Goal: Task Accomplishment & Management: Manage account settings

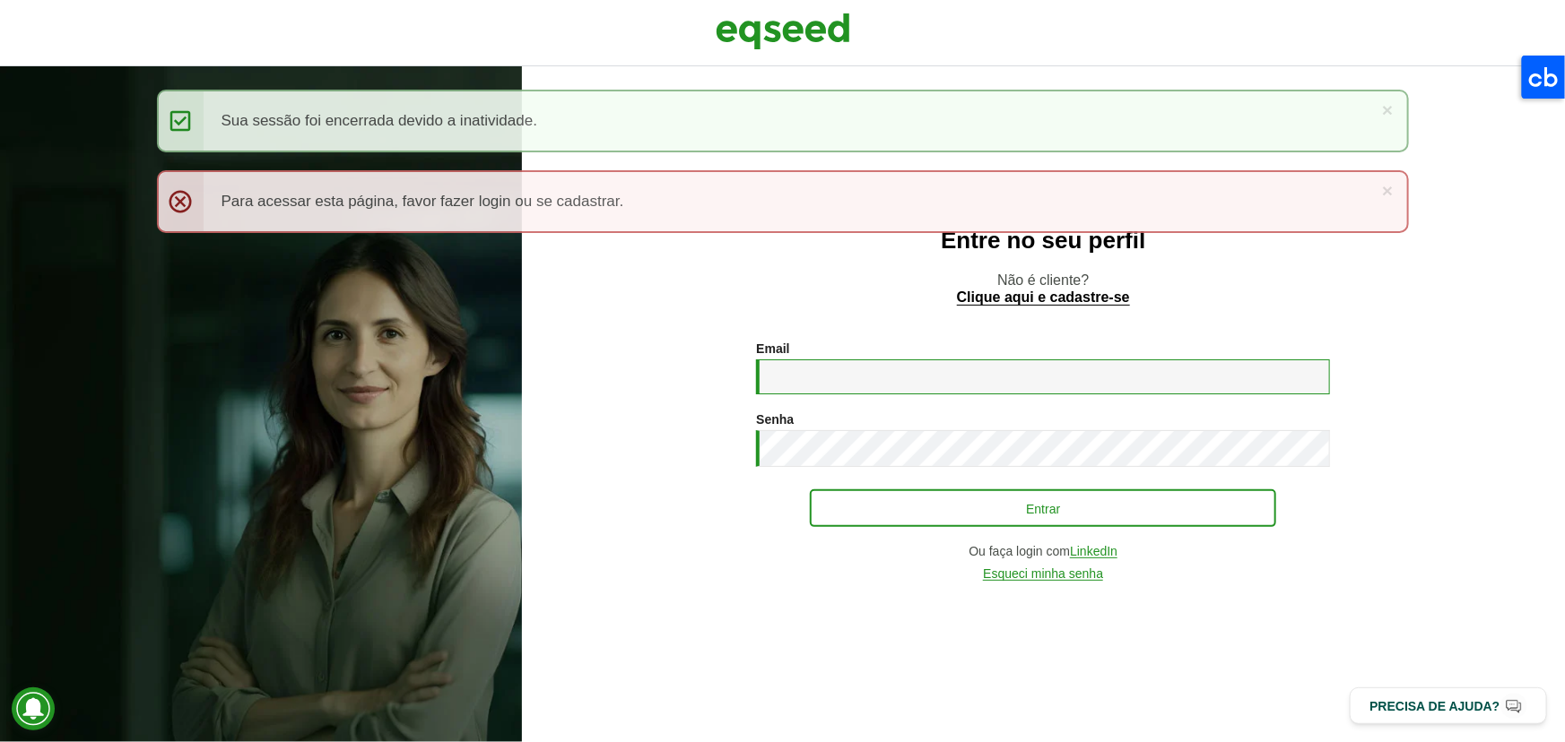
type input "**********"
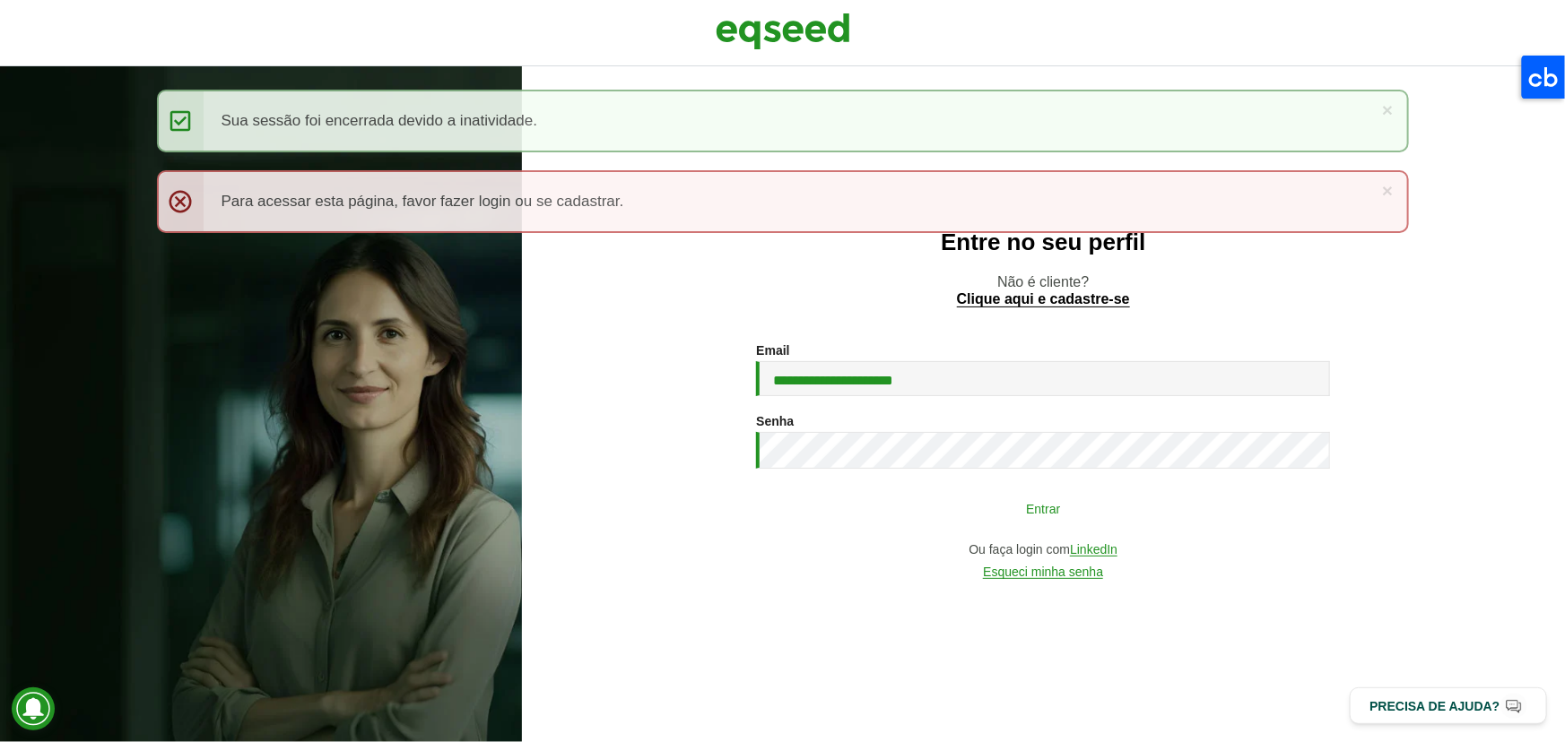
click at [851, 501] on button "Entrar" at bounding box center [1043, 508] width 466 height 34
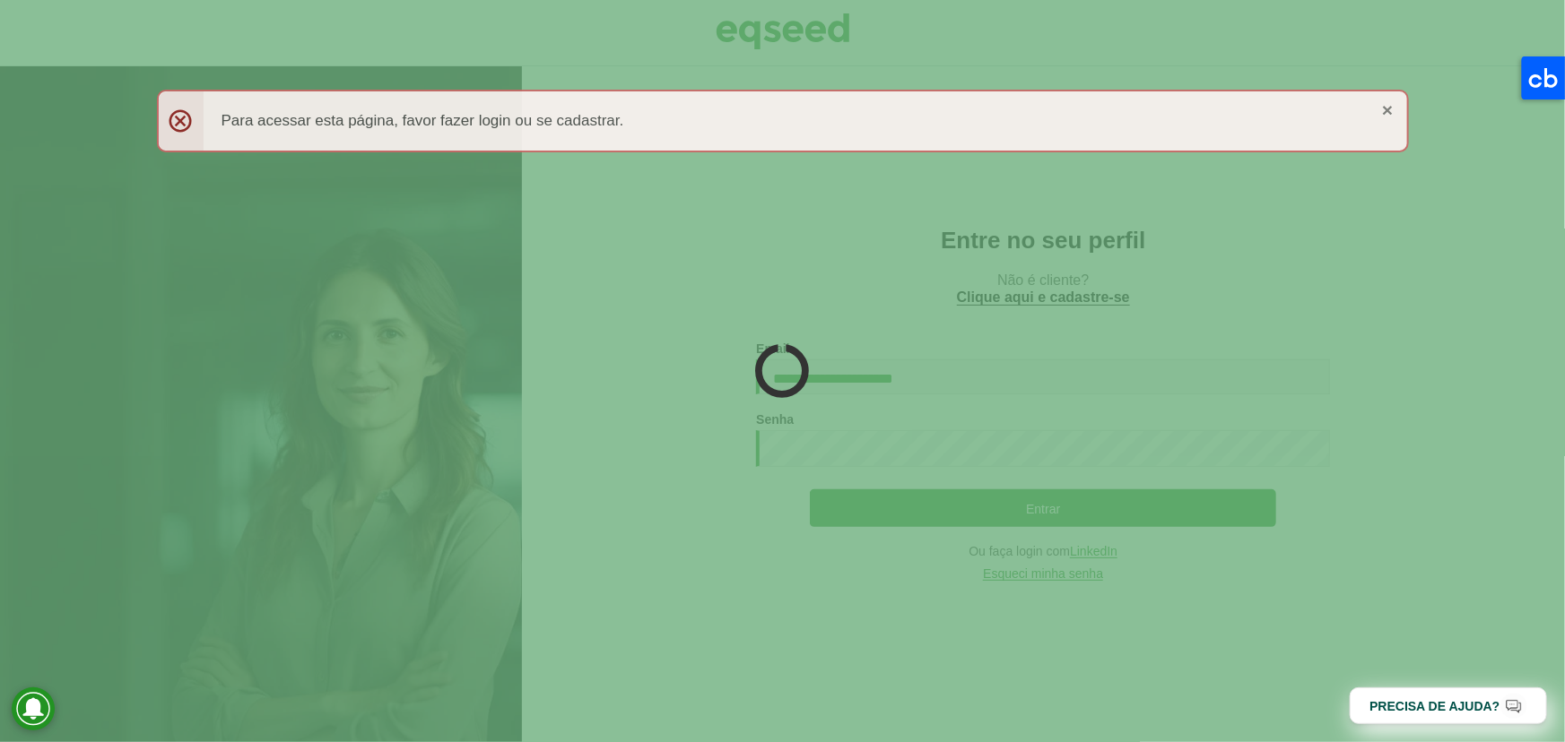
click at [1385, 109] on div "× Menssagem de erro Para acessar esta página, favor fazer login ou se cadastrar." at bounding box center [783, 121] width 1252 height 63
click at [1388, 110] on link "×" at bounding box center [1387, 109] width 11 height 19
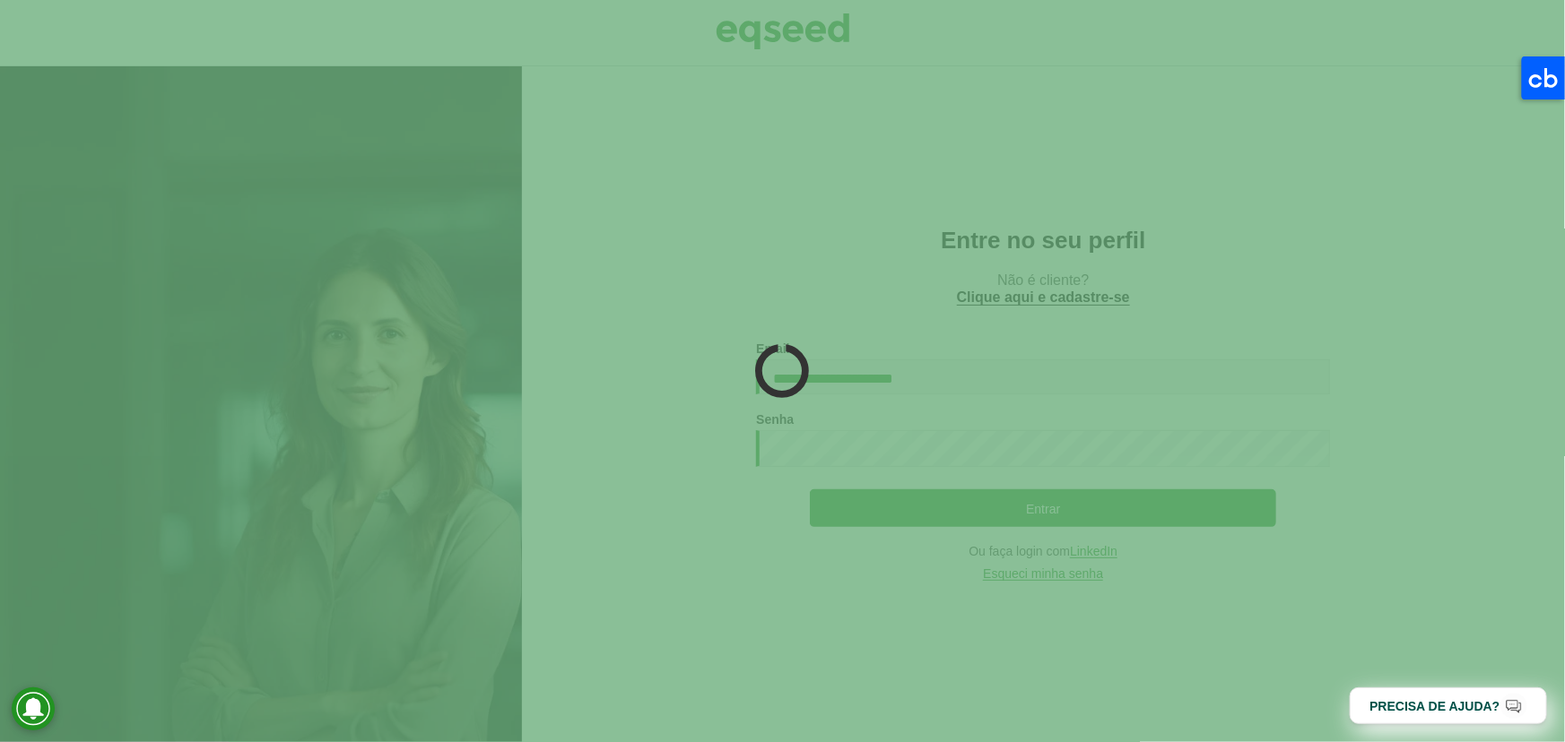
click at [871, 208] on div at bounding box center [782, 371] width 1565 height 742
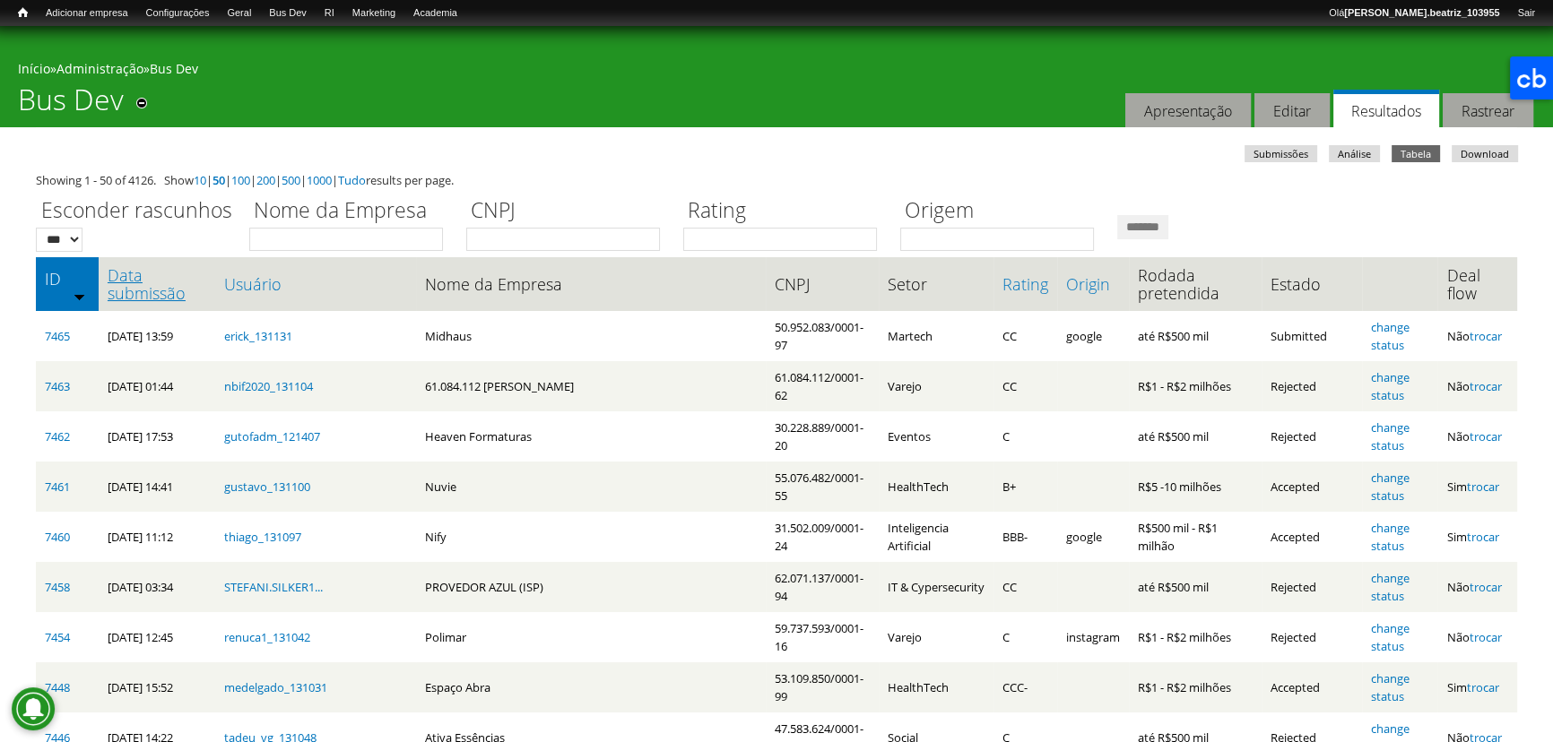
click at [160, 287] on link "Data submissão" at bounding box center [157, 284] width 99 height 36
